Goal: Browse casually: Explore the website without a specific task or goal

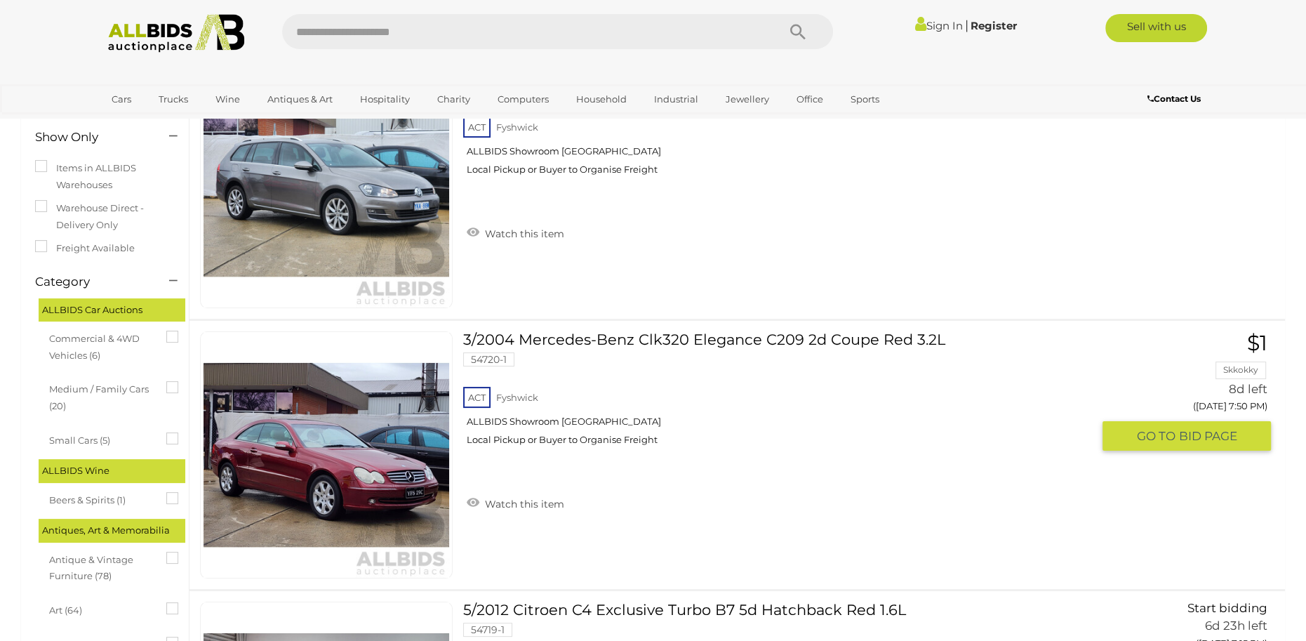
scroll to position [281, 0]
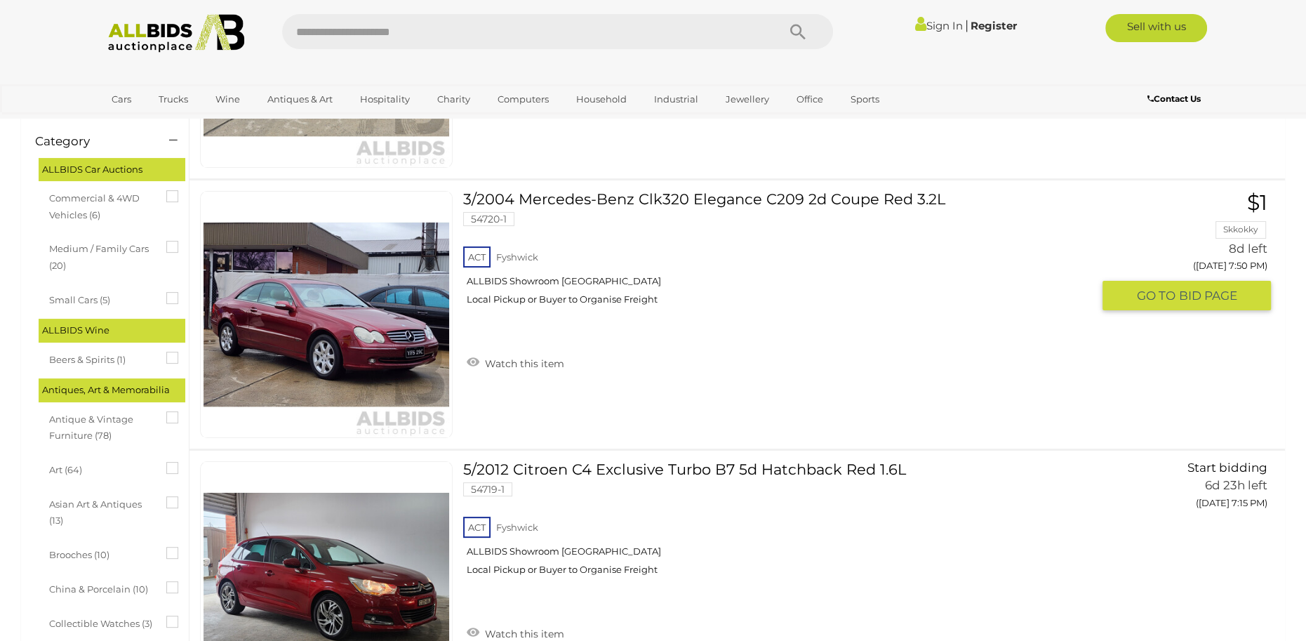
click at [272, 316] on img at bounding box center [326, 315] width 246 height 246
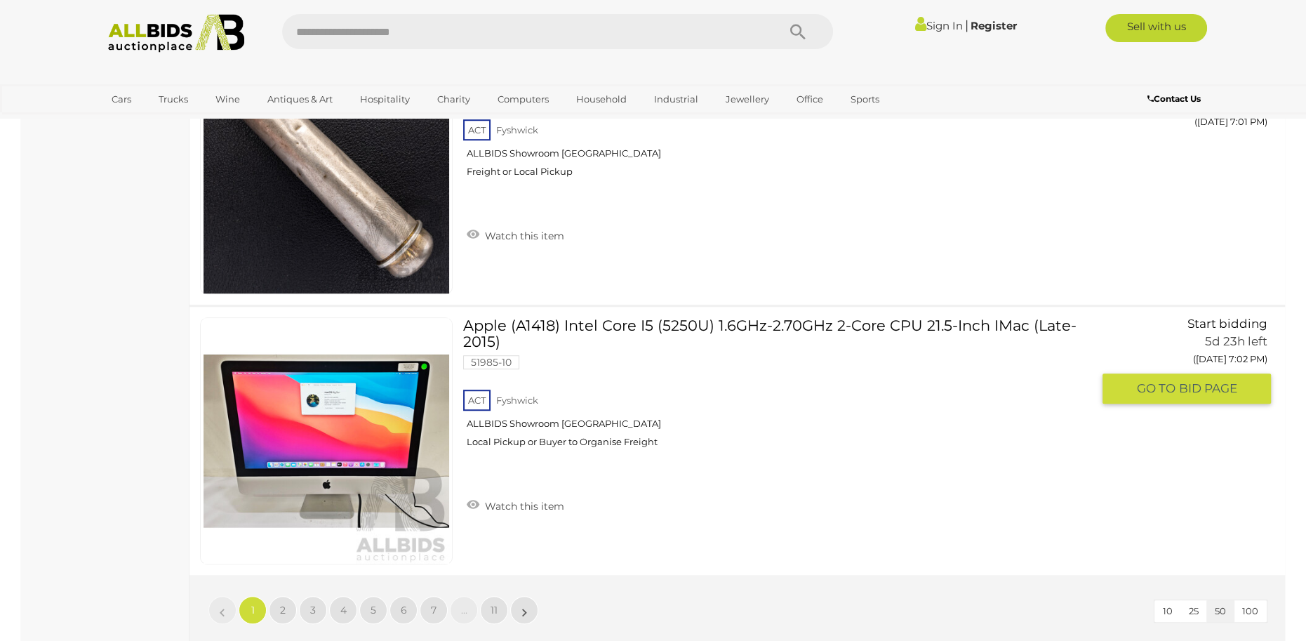
scroll to position [13331, 0]
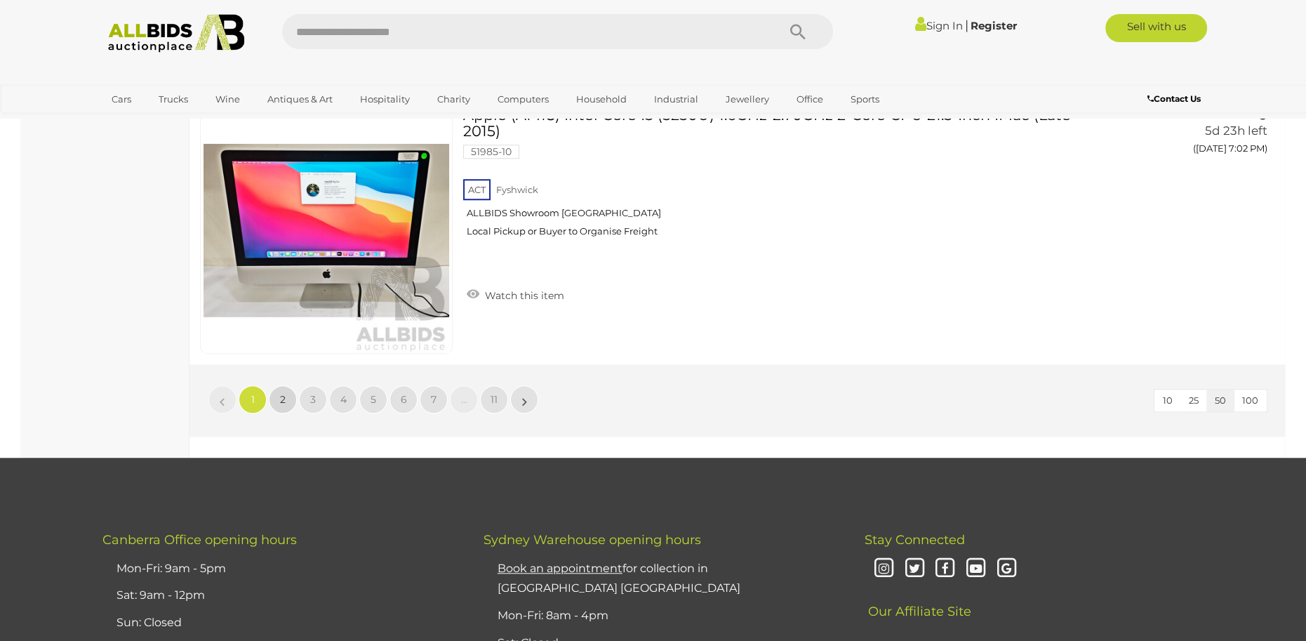
click at [277, 403] on link "2" at bounding box center [283, 399] width 28 height 28
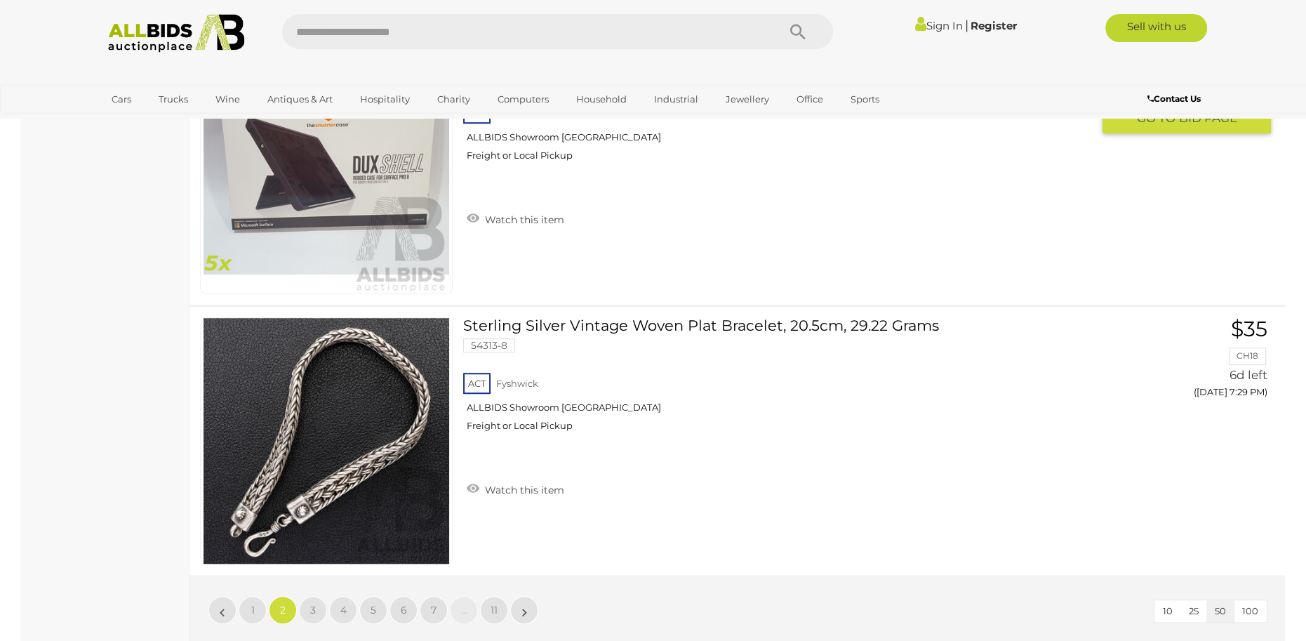
scroll to position [13471, 0]
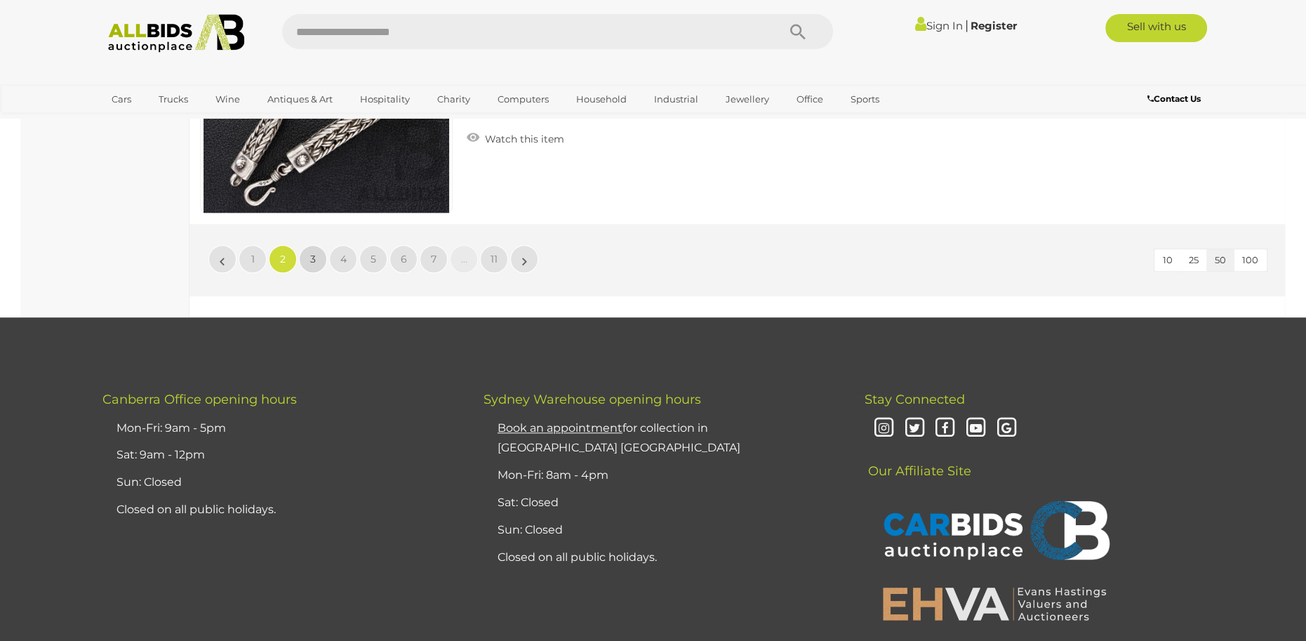
click at [319, 264] on link "3" at bounding box center [313, 259] width 28 height 28
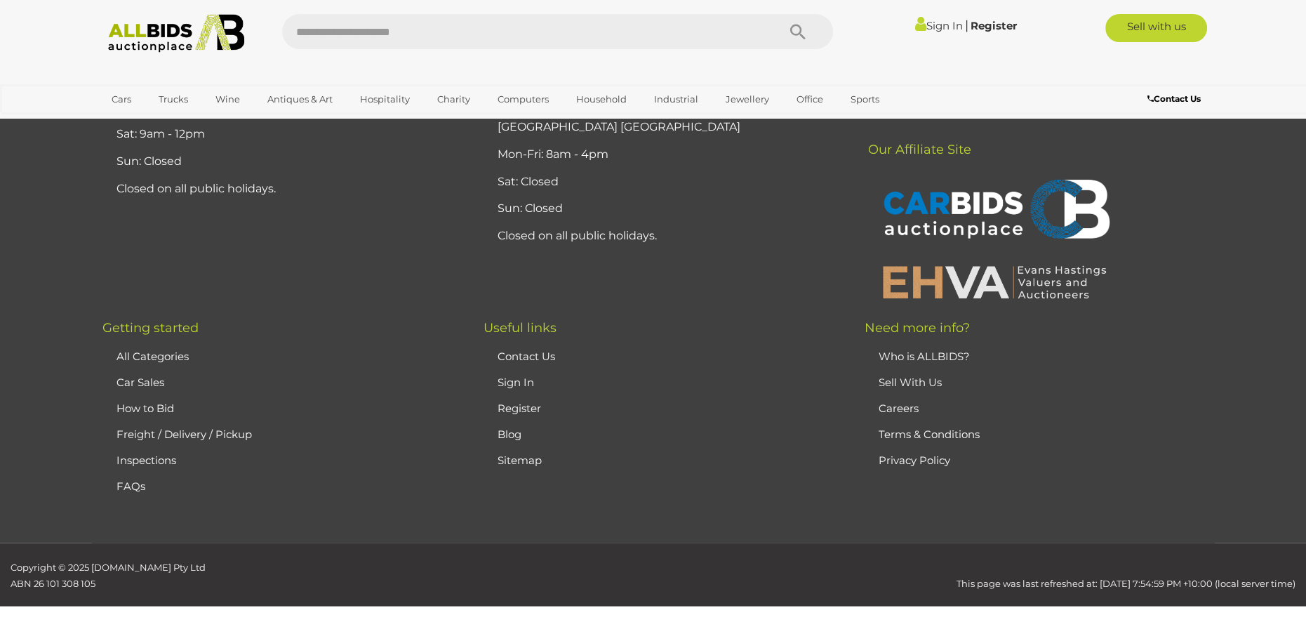
scroll to position [0, 0]
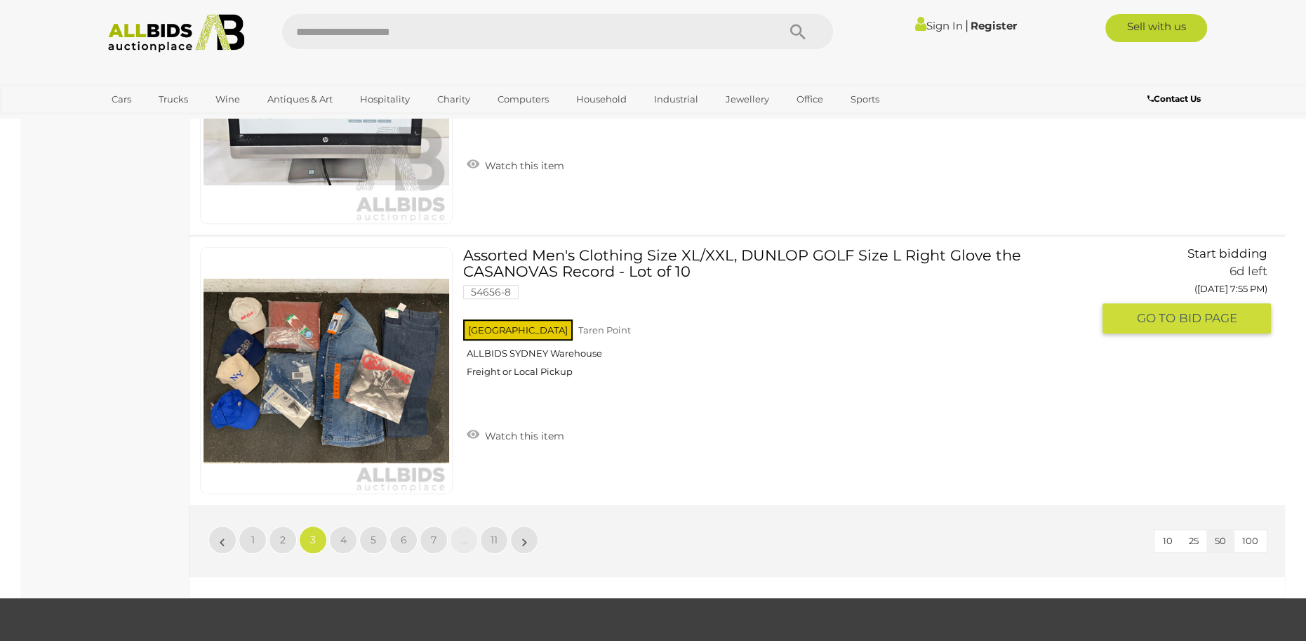
scroll to position [13401, 0]
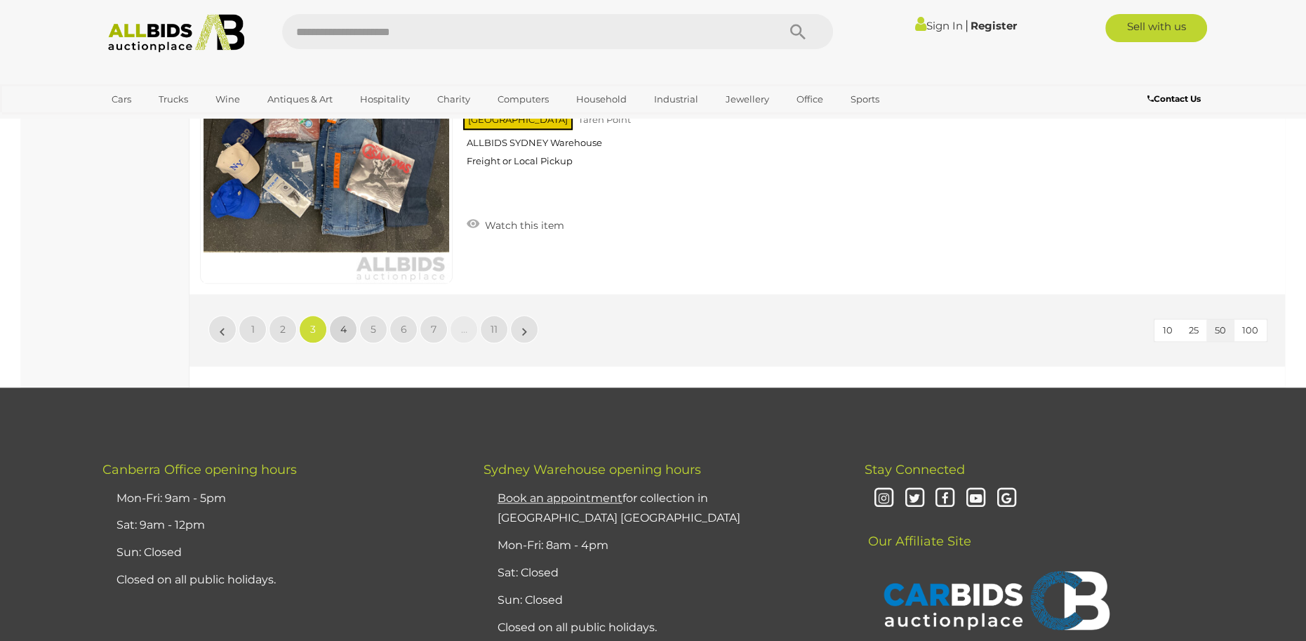
click at [342, 323] on span "4" at bounding box center [343, 329] width 6 height 13
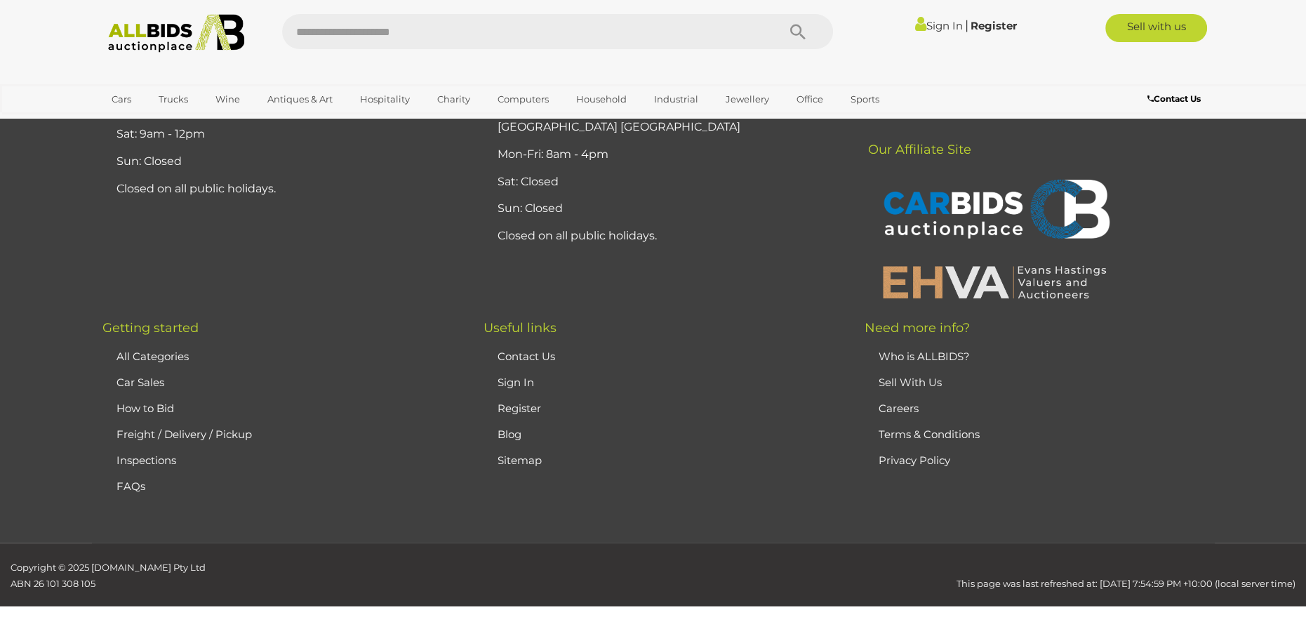
scroll to position [0, 0]
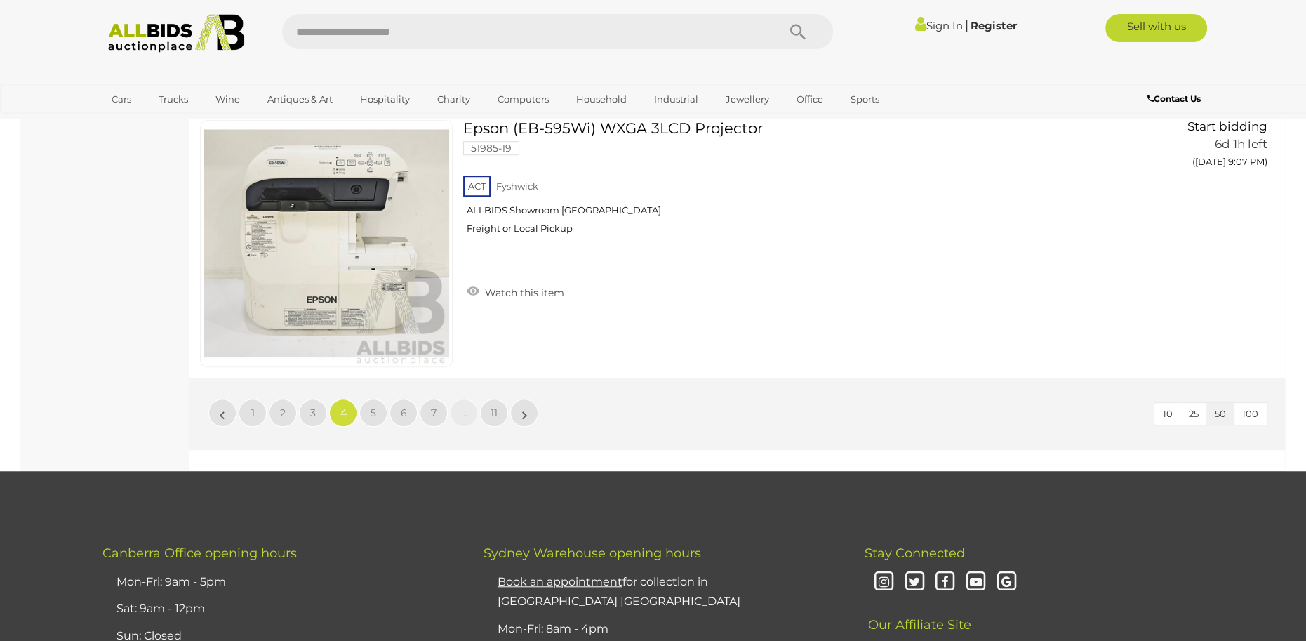
scroll to position [13261, 0]
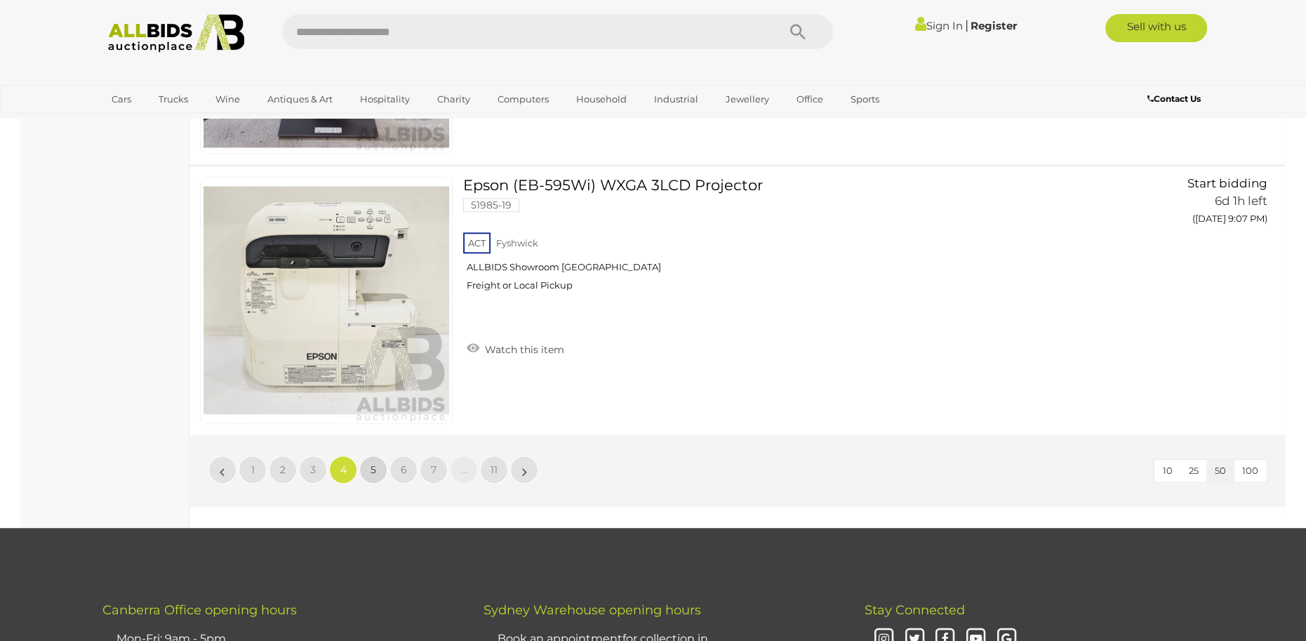
click at [378, 462] on link "5" at bounding box center [373, 469] width 28 height 28
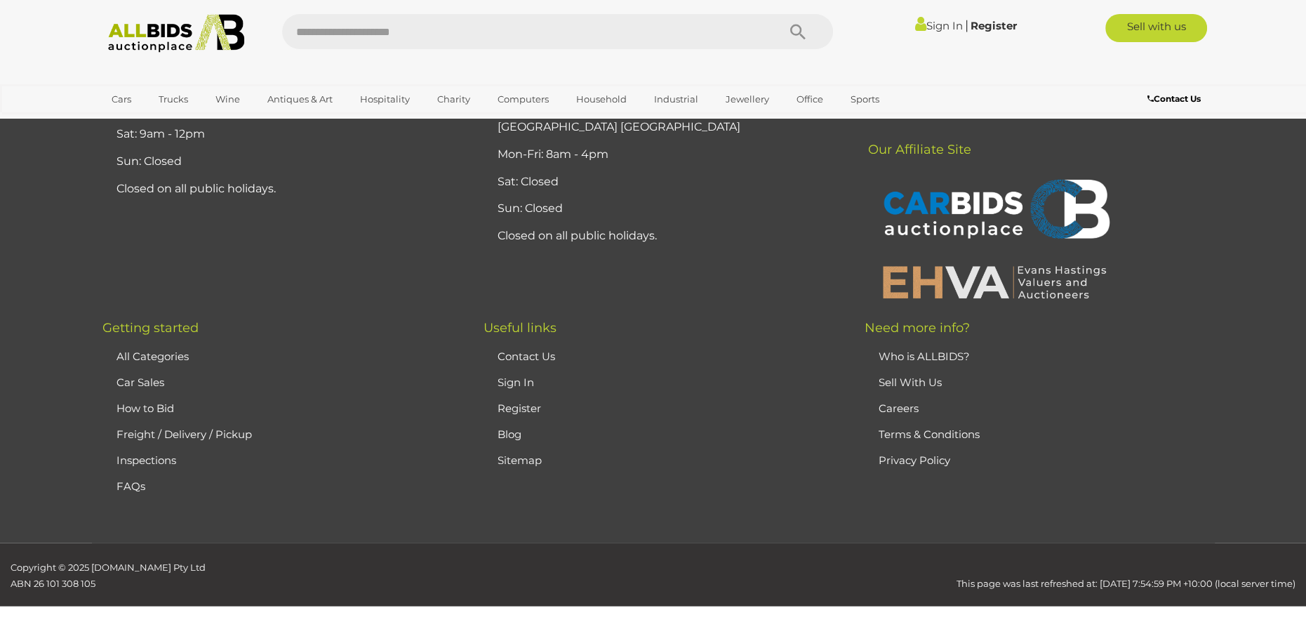
scroll to position [0, 0]
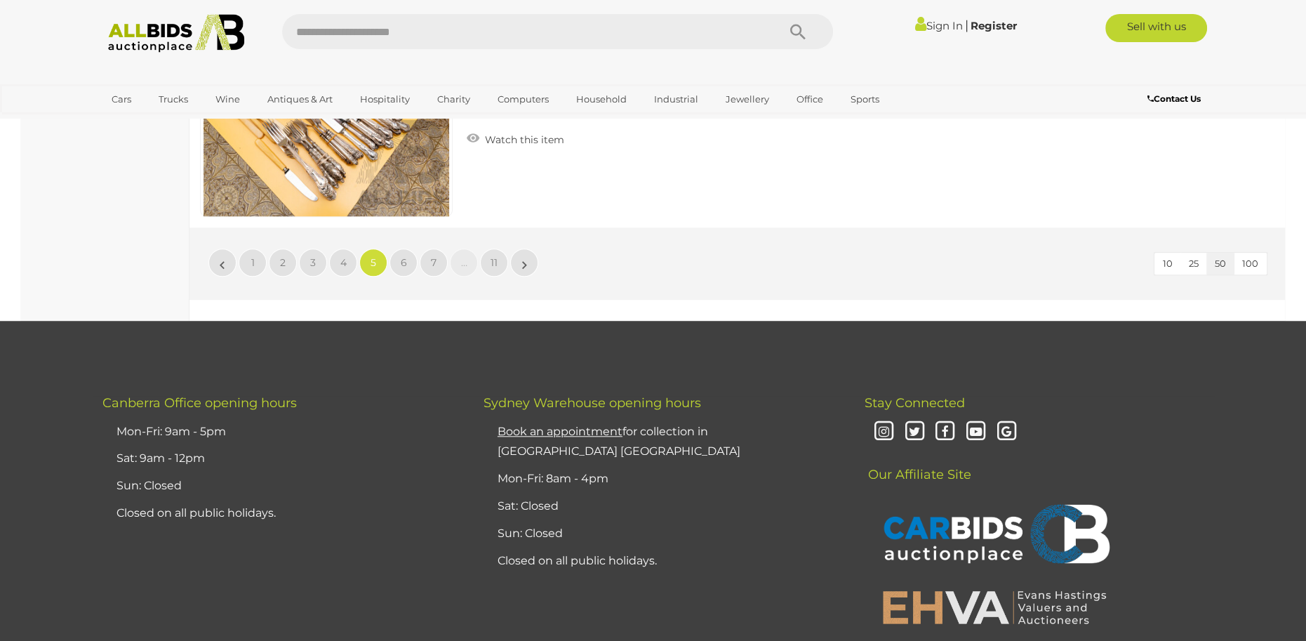
scroll to position [13471, 0]
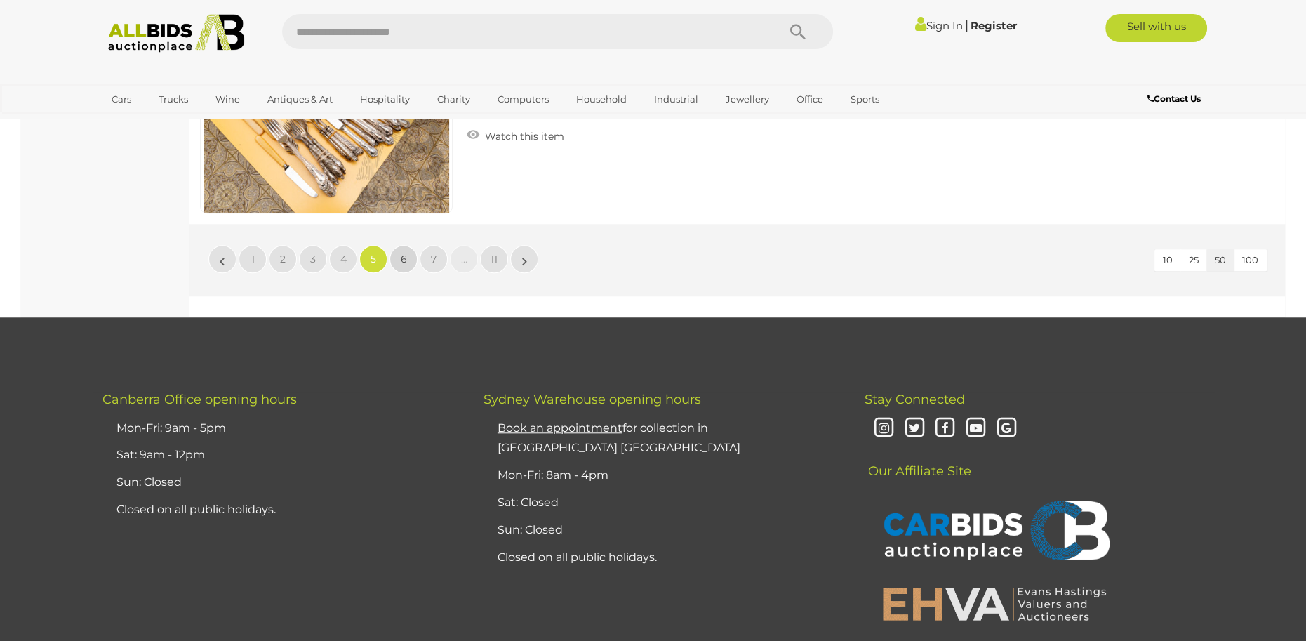
click at [410, 262] on link "6" at bounding box center [403, 259] width 28 height 28
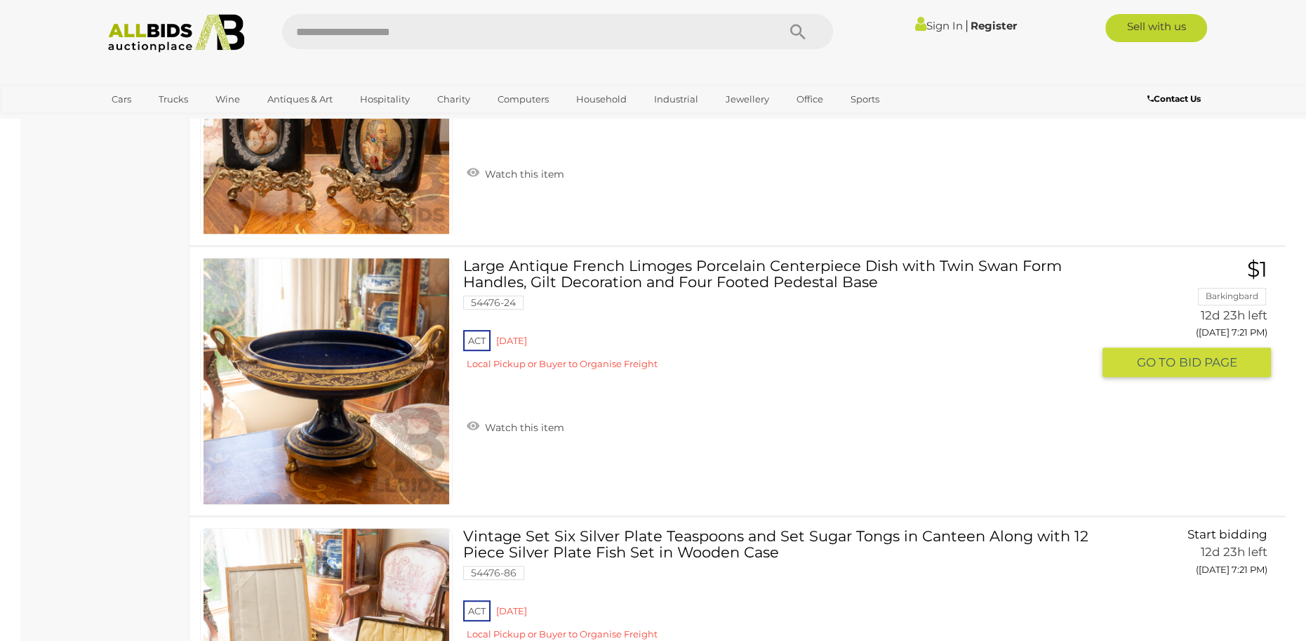
scroll to position [13261, 0]
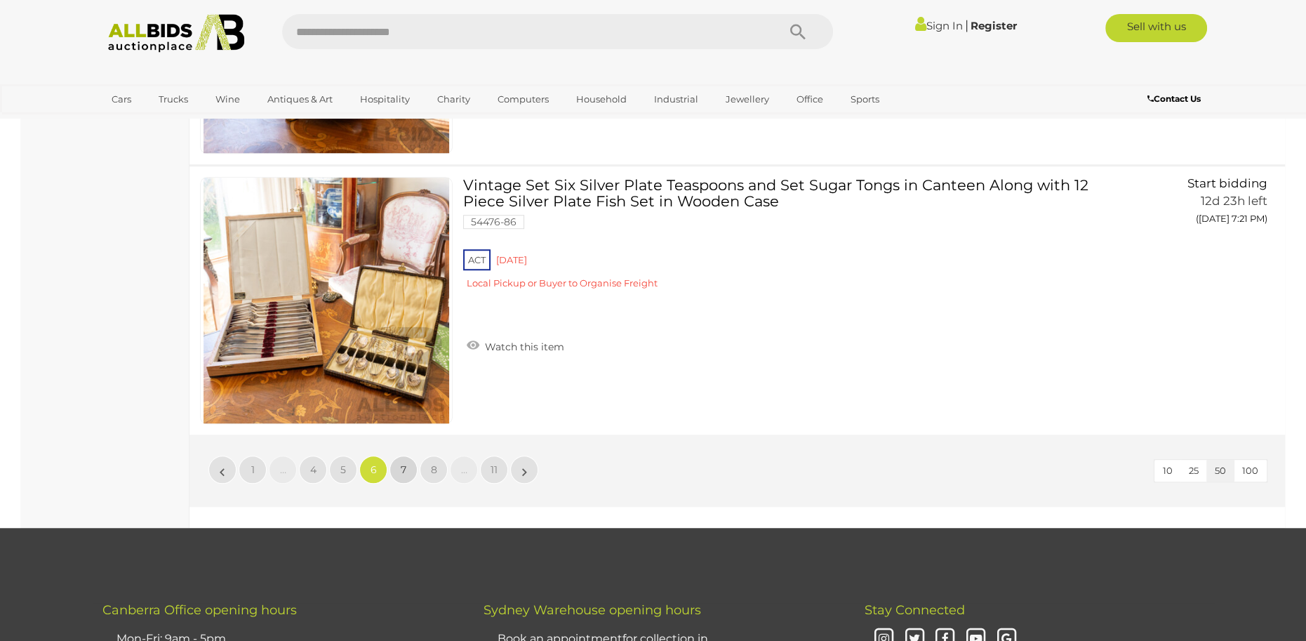
click at [398, 464] on link "7" at bounding box center [403, 469] width 28 height 28
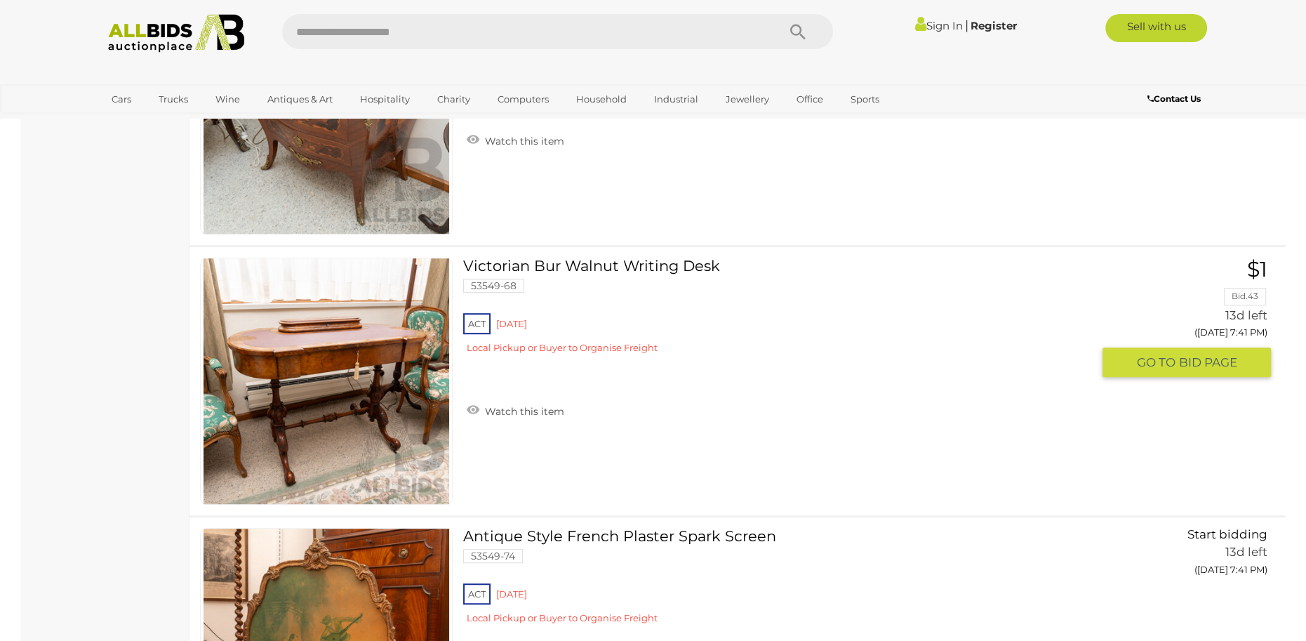
scroll to position [13261, 0]
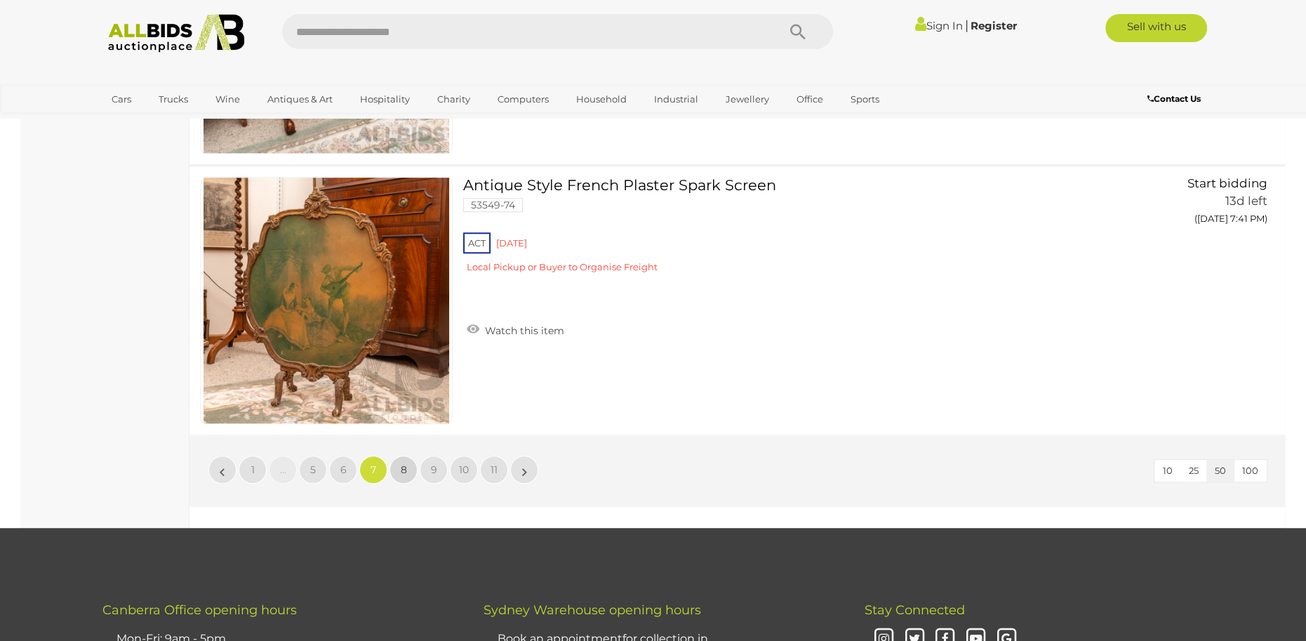
click at [402, 468] on span "8" at bounding box center [404, 469] width 6 height 13
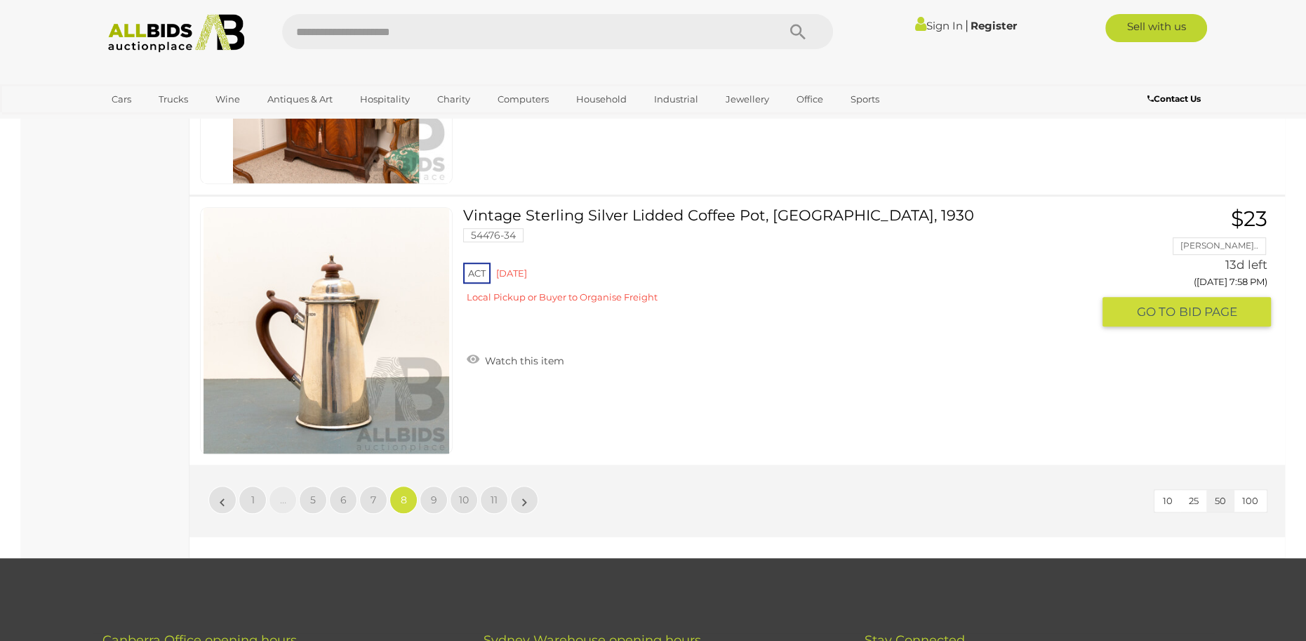
scroll to position [13261, 0]
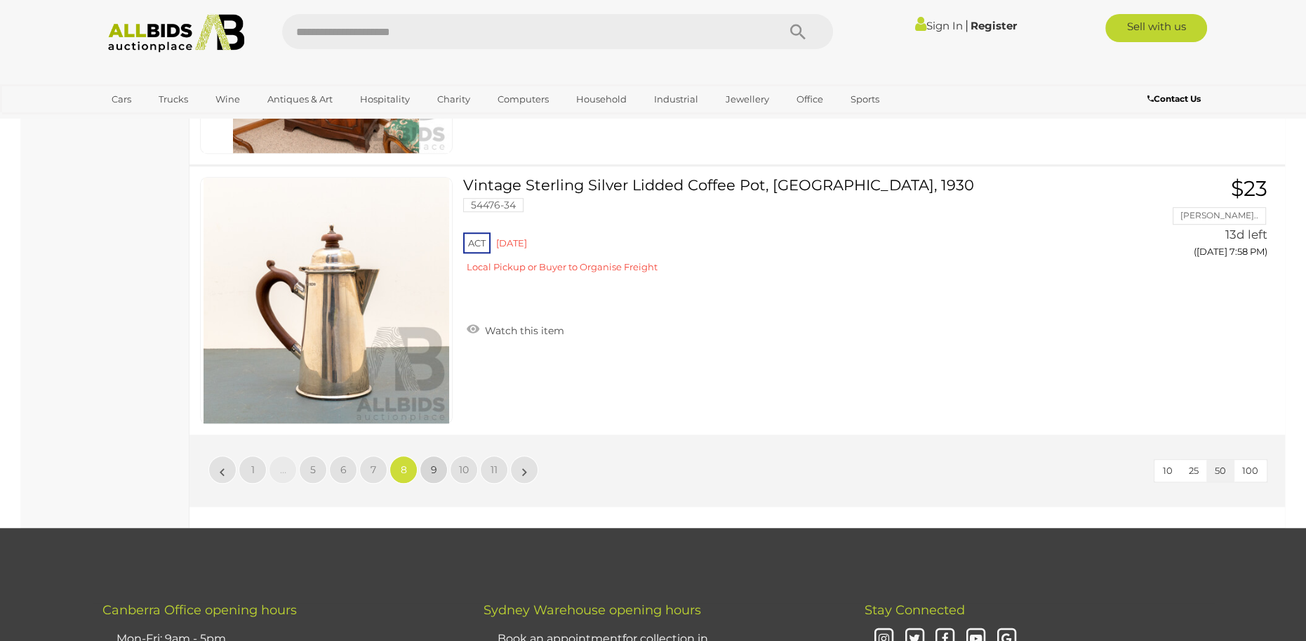
click at [443, 461] on link "9" at bounding box center [434, 469] width 28 height 28
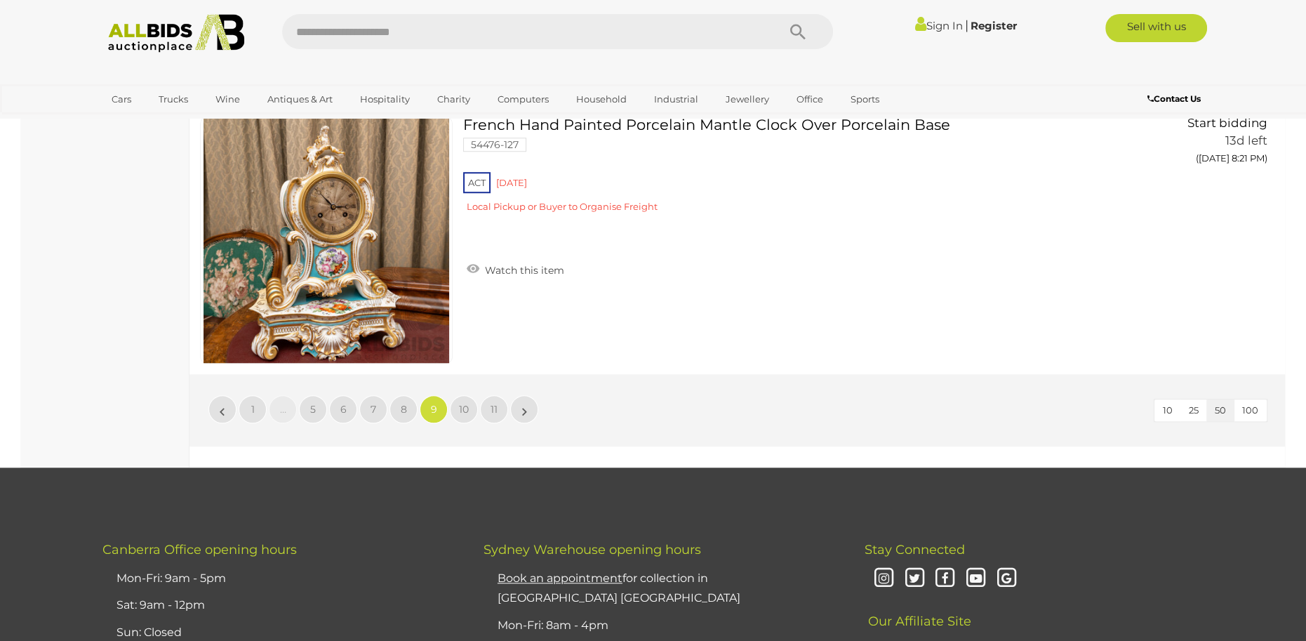
scroll to position [13401, 0]
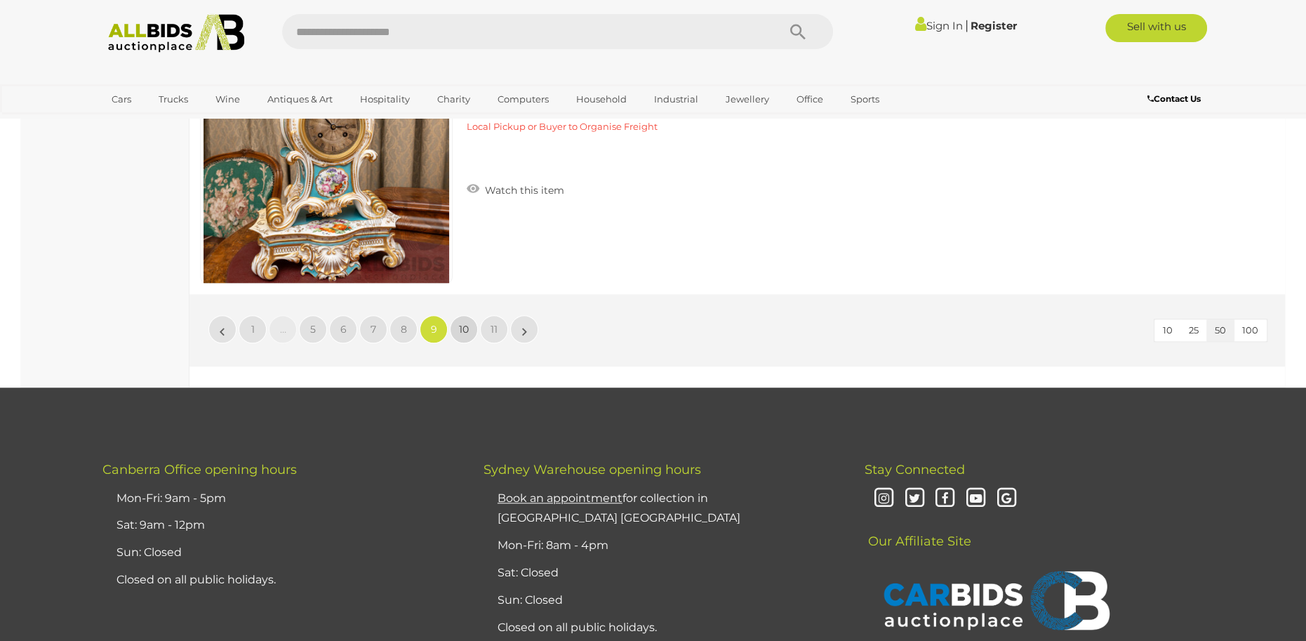
click at [464, 331] on span "10" at bounding box center [464, 329] width 10 height 13
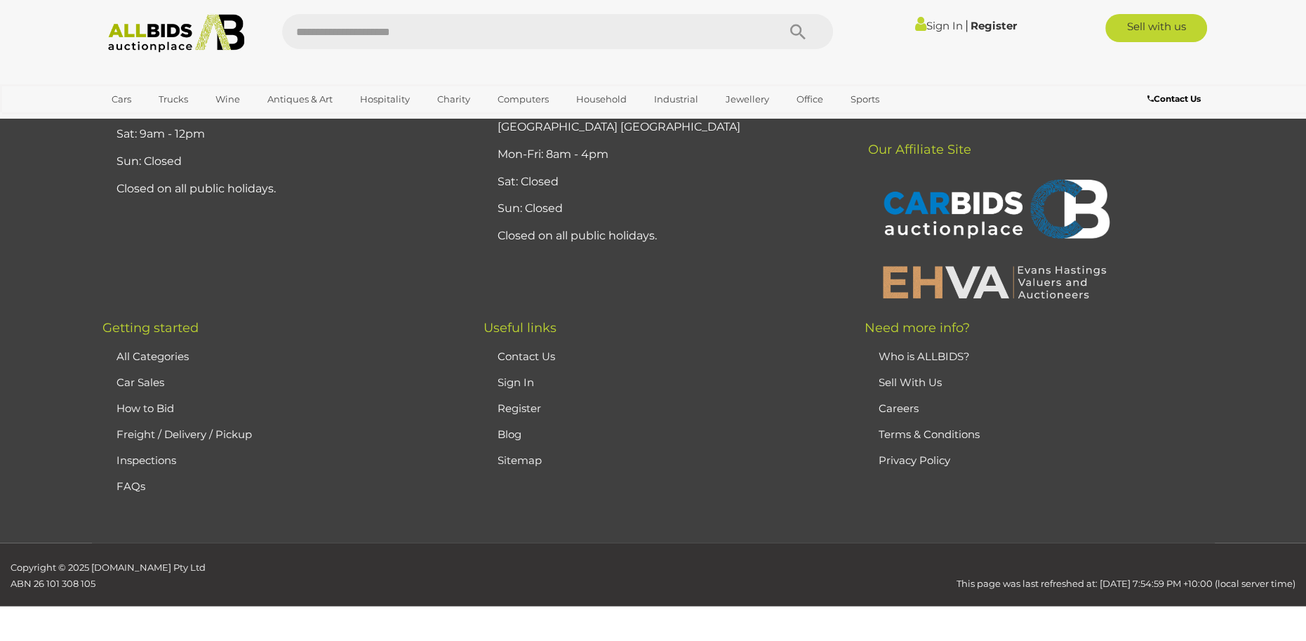
scroll to position [0, 0]
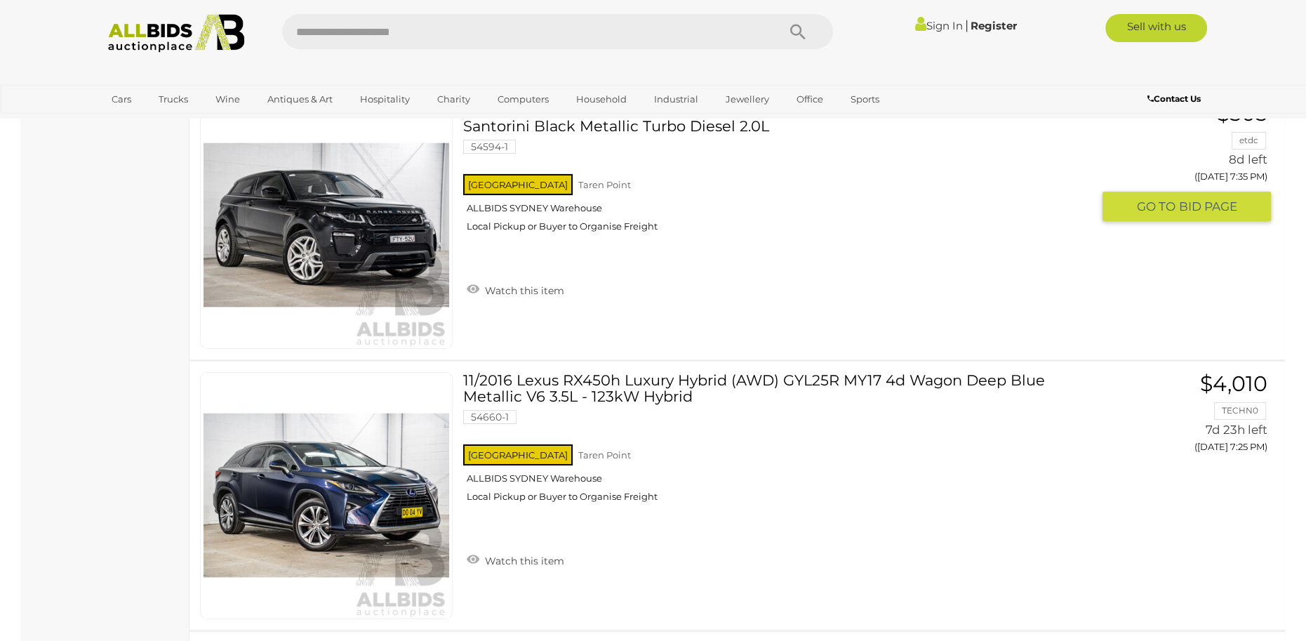
scroll to position [11507, 0]
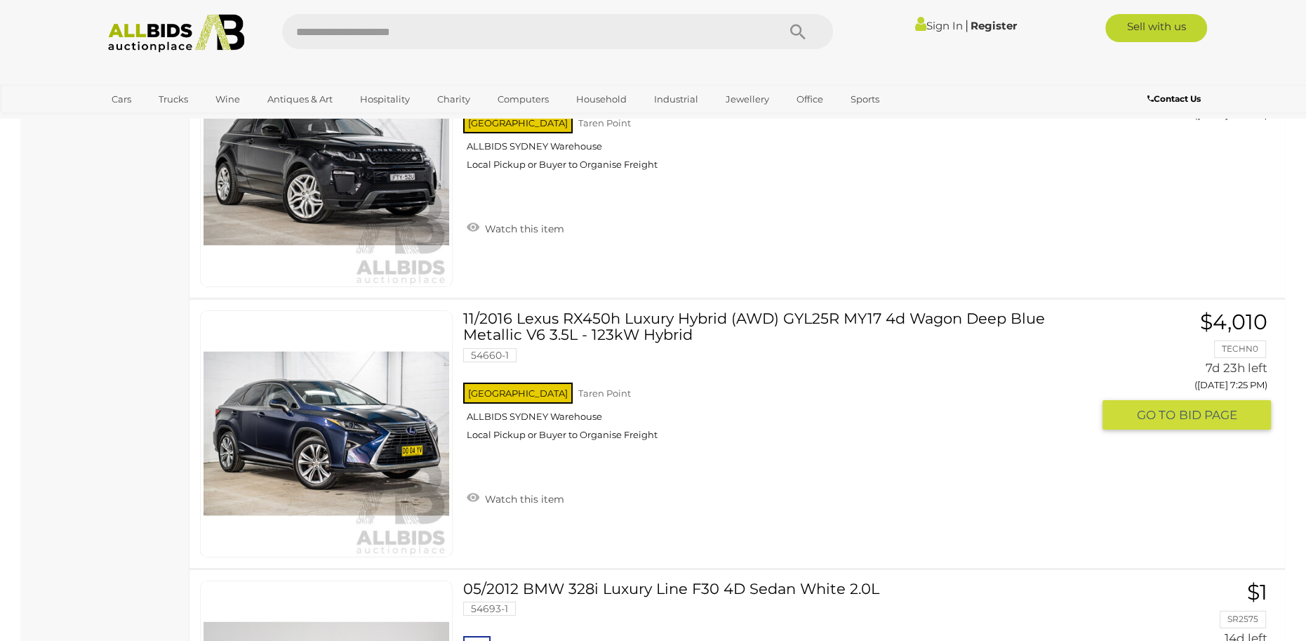
click at [347, 406] on link at bounding box center [326, 433] width 253 height 247
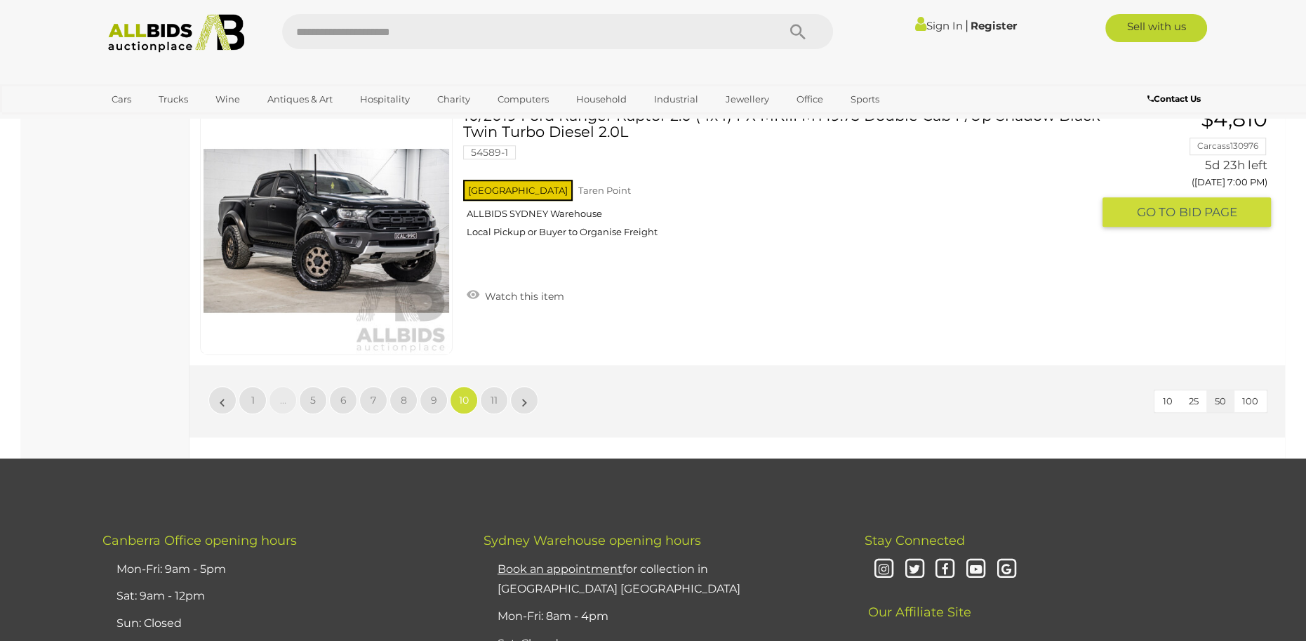
scroll to position [13401, 0]
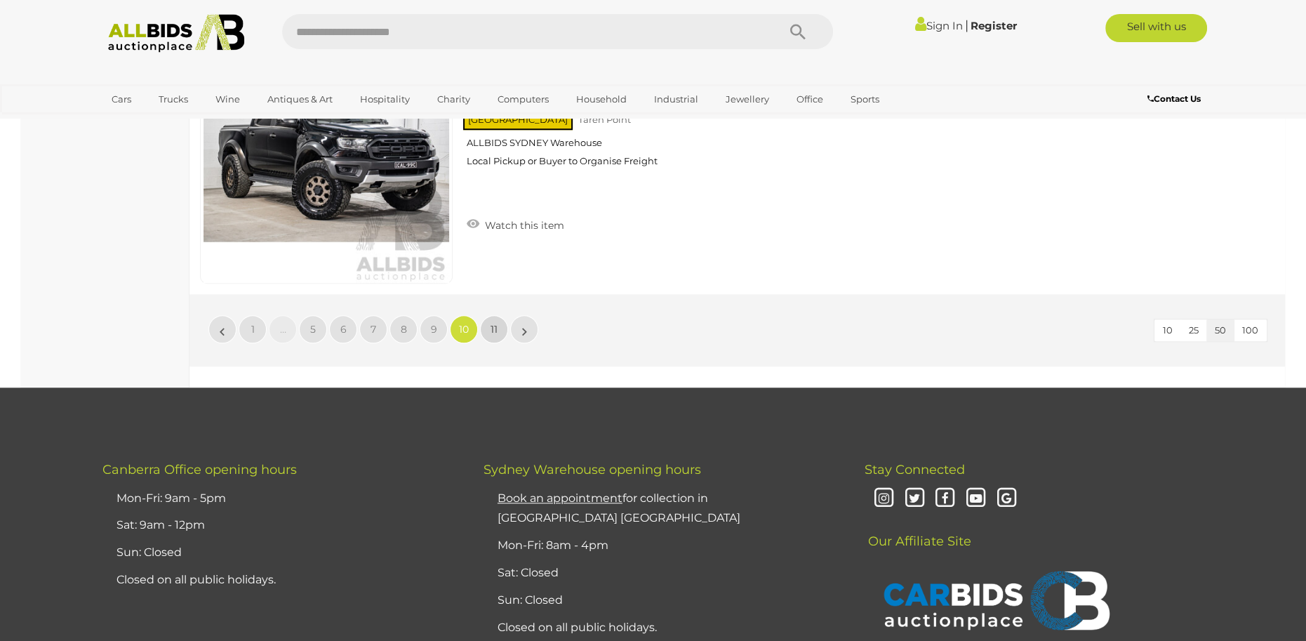
click at [492, 332] on link "11" at bounding box center [494, 329] width 28 height 28
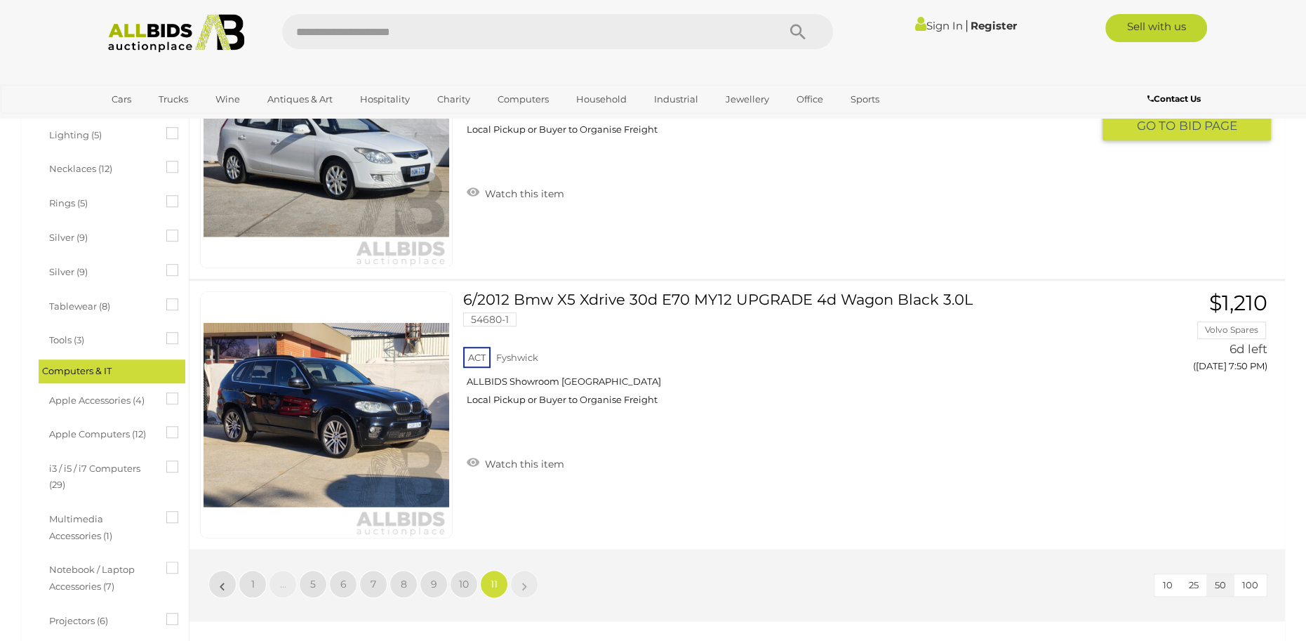
scroll to position [1052, 0]
